Goal: Task Accomplishment & Management: Use online tool/utility

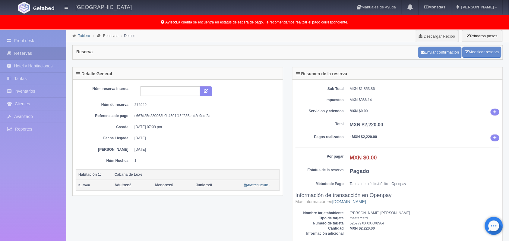
click at [84, 34] on link "Tablero" at bounding box center [84, 36] width 12 height 4
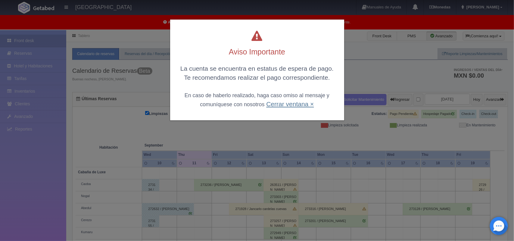
click at [291, 103] on link "Cerrar ventana ×" at bounding box center [290, 104] width 48 height 7
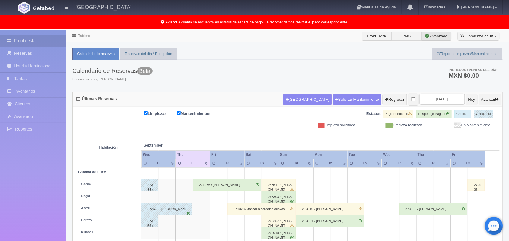
click at [85, 36] on link "Tablero" at bounding box center [84, 36] width 12 height 4
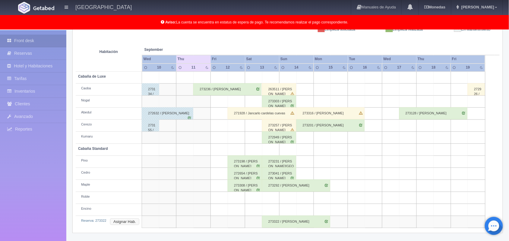
click at [130, 223] on button "Asignar Hab." at bounding box center [124, 222] width 29 height 7
click at [158, 234] on div at bounding box center [161, 234] width 12 height 9
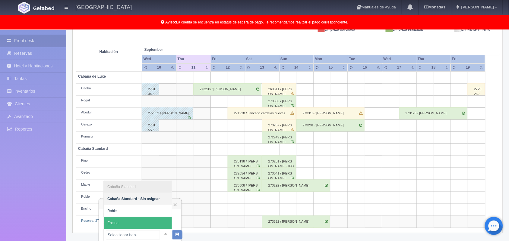
click at [151, 220] on span "Encino" at bounding box center [138, 223] width 68 height 12
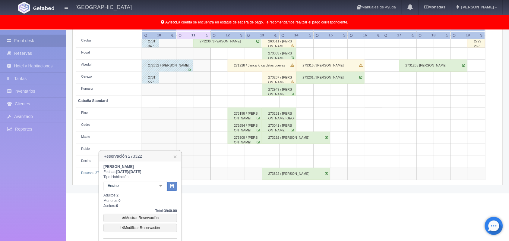
scroll to position [154, 0]
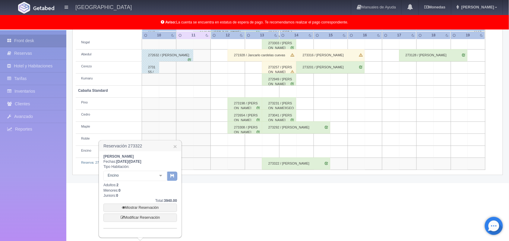
click at [173, 178] on button "button" at bounding box center [172, 176] width 10 height 9
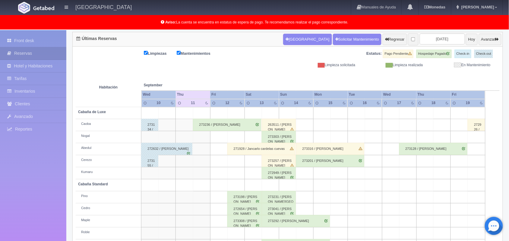
scroll to position [84, 0]
